Goal: Task Accomplishment & Management: Complete application form

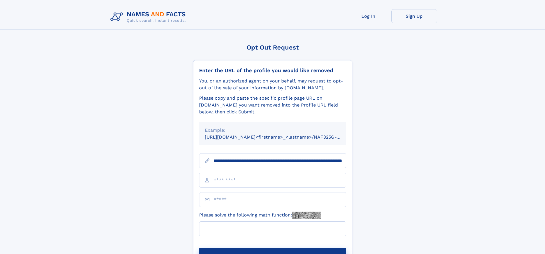
scroll to position [0, 62]
type input "**********"
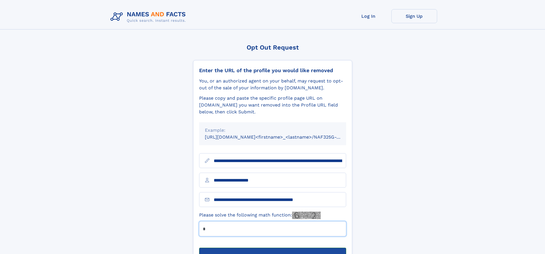
type input "*"
click at [272, 247] on button "Submit Opt Out Request" at bounding box center [272, 256] width 147 height 18
